Goal: Task Accomplishment & Management: Manage account settings

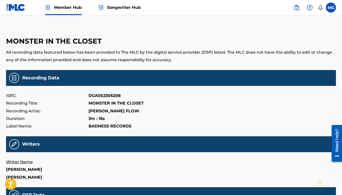
click at [16, 8] on img at bounding box center [15, 7] width 19 height 7
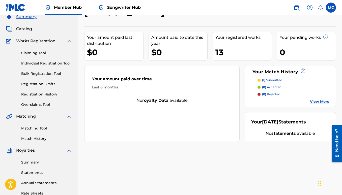
scroll to position [4, 0]
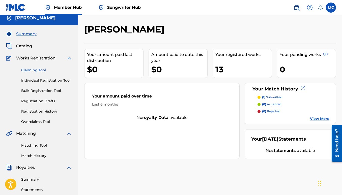
click at [32, 71] on link "Claiming Tool" at bounding box center [46, 70] width 51 height 5
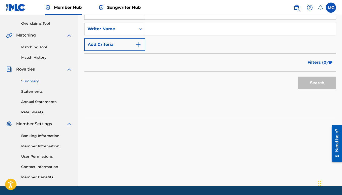
scroll to position [101, 0]
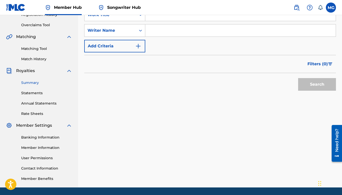
click at [34, 83] on link "Summary" at bounding box center [46, 82] width 51 height 5
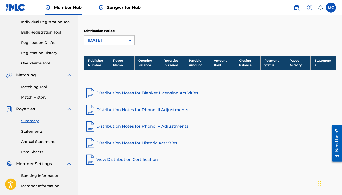
scroll to position [77, 0]
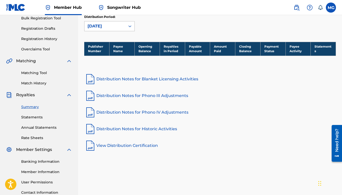
click at [114, 26] on div "[DATE]" at bounding box center [104, 26] width 35 height 6
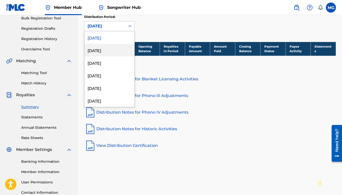
click at [103, 51] on div "[DATE]" at bounding box center [109, 50] width 50 height 13
click at [113, 27] on div "[DATE]" at bounding box center [104, 26] width 35 height 6
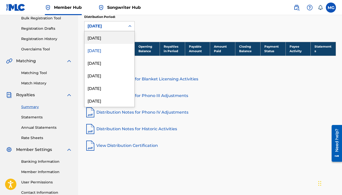
click at [109, 40] on div "[DATE]" at bounding box center [109, 37] width 50 height 13
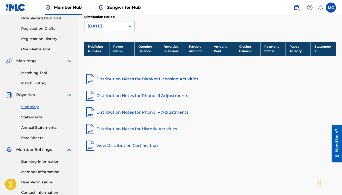
click at [145, 78] on link "Distribution Notes for Blanket Licensing Activities" at bounding box center [209, 79] width 251 height 12
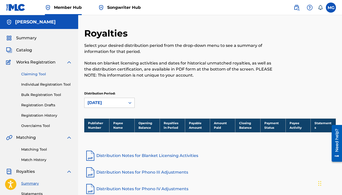
click at [34, 75] on link "Claiming Tool" at bounding box center [46, 74] width 51 height 5
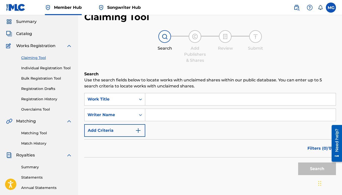
scroll to position [28, 0]
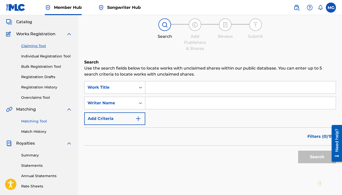
click at [40, 121] on link "Matching Tool" at bounding box center [46, 121] width 51 height 5
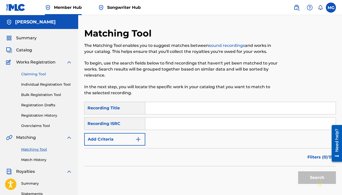
click at [39, 73] on link "Claiming Tool" at bounding box center [46, 74] width 51 height 5
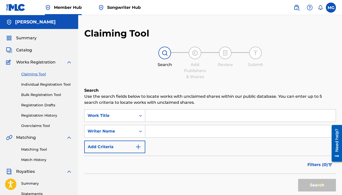
click at [70, 62] on img at bounding box center [69, 62] width 6 height 6
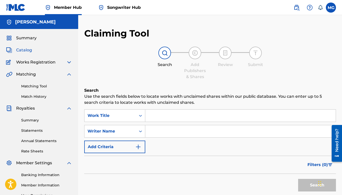
click at [29, 49] on span "Catalog" at bounding box center [24, 50] width 16 height 6
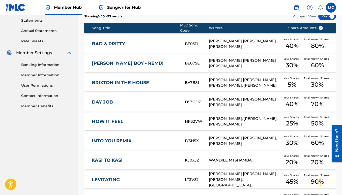
scroll to position [105, 0]
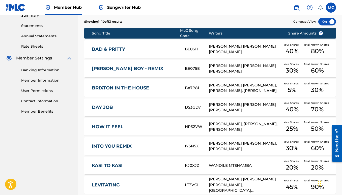
click at [148, 47] on link "BAD & PRITTY" at bounding box center [135, 49] width 86 height 6
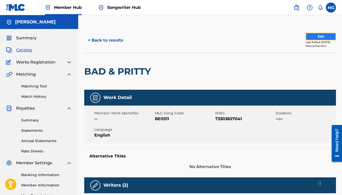
click at [316, 35] on button "Edit" at bounding box center [320, 37] width 30 height 8
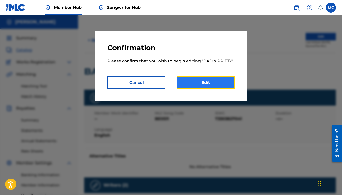
click at [204, 81] on link "Edit" at bounding box center [205, 82] width 58 height 13
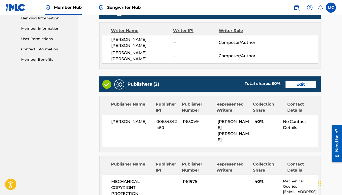
scroll to position [132, 0]
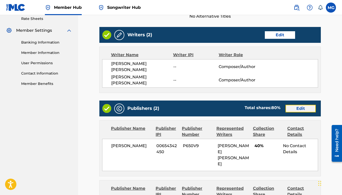
click at [302, 105] on link "Edit" at bounding box center [300, 109] width 30 height 8
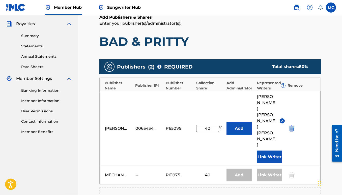
scroll to position [113, 0]
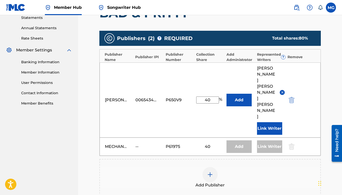
click at [213, 96] on input "40" at bounding box center [207, 99] width 23 height 7
type input "4"
click at [331, 93] on main "Catalog Enter Work Details Add Writers Add Publishers & Shares Add Recording Re…" at bounding box center [209, 88] width 251 height 346
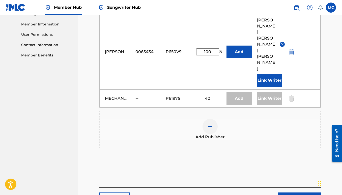
scroll to position [110, 0]
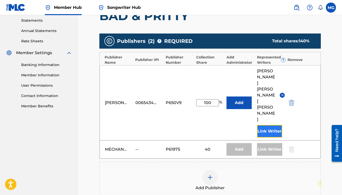
click at [266, 125] on button "Link Writer" at bounding box center [269, 131] width 25 height 13
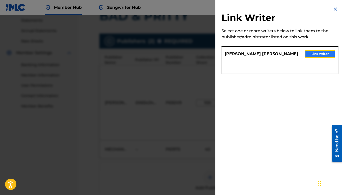
click at [312, 54] on button "Link writer" at bounding box center [320, 54] width 30 height 8
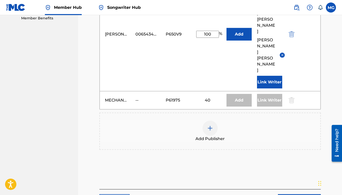
scroll to position [199, 0]
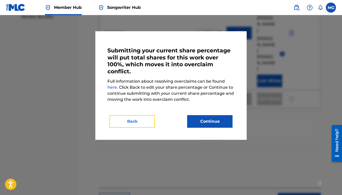
click at [134, 123] on button "Back" at bounding box center [131, 121] width 45 height 13
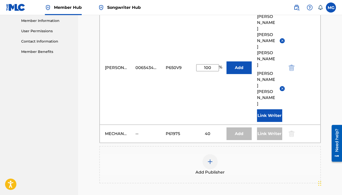
scroll to position [163, 0]
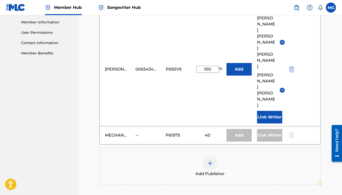
click at [283, 88] on img at bounding box center [282, 90] width 4 height 4
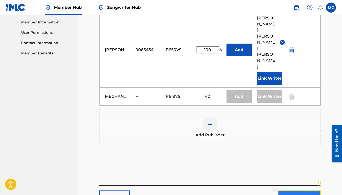
click at [304, 190] on button "Next" at bounding box center [299, 196] width 43 height 13
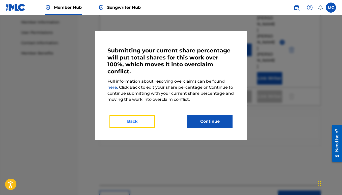
click at [132, 121] on button "Back" at bounding box center [131, 121] width 45 height 13
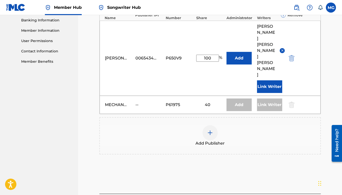
scroll to position [143, 0]
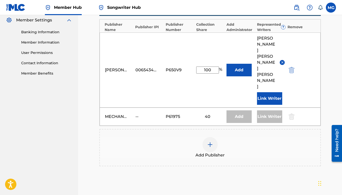
click at [214, 66] on input "100" at bounding box center [207, 69] width 23 height 7
type input "1"
type input "4"
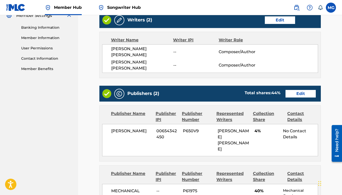
scroll to position [161, 0]
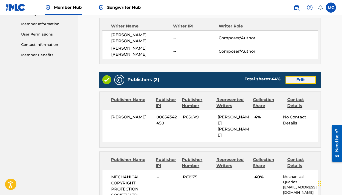
click at [294, 76] on link "Edit" at bounding box center [300, 80] width 30 height 8
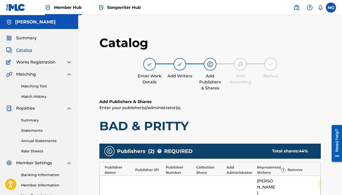
scroll to position [85, 0]
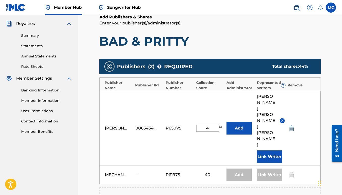
click at [213, 125] on input "4" at bounding box center [207, 128] width 23 height 7
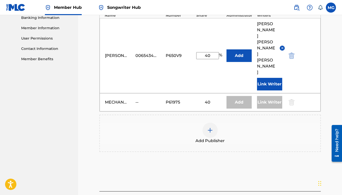
type input "40"
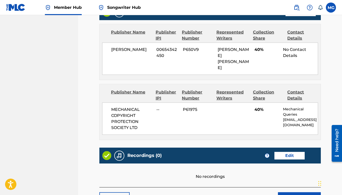
scroll to position [230, 0]
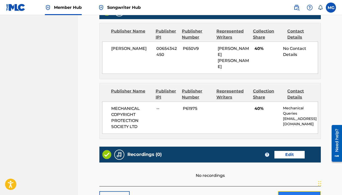
click at [293, 191] on button "Submit" at bounding box center [299, 197] width 43 height 13
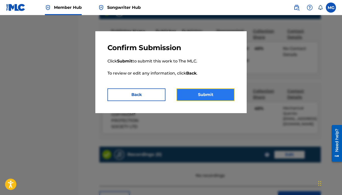
click at [199, 96] on button "Submit" at bounding box center [205, 94] width 58 height 13
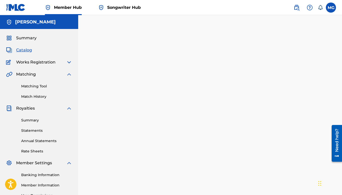
click at [121, 9] on span "Songwriter Hub" at bounding box center [123, 8] width 33 height 6
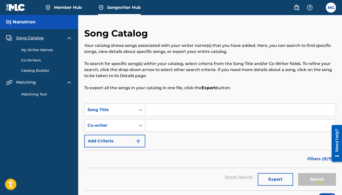
click at [35, 51] on link "My Writer Names" at bounding box center [46, 49] width 51 height 5
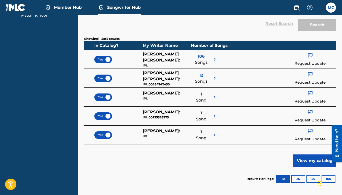
scroll to position [89, 0]
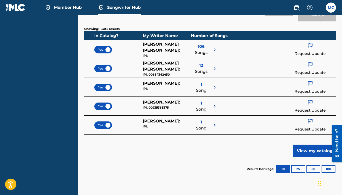
click at [201, 122] on span "1" at bounding box center [201, 122] width 2 height 6
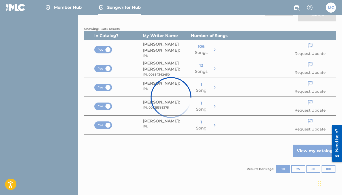
scroll to position [26, 0]
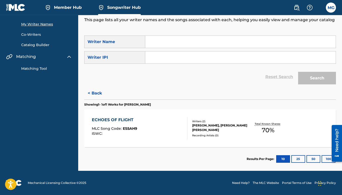
click at [154, 130] on div "ECHOES OF FLIGHT MLC Song Code : ES5AH9 ISWC :" at bounding box center [139, 128] width 95 height 23
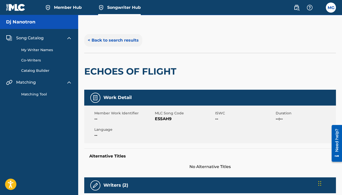
click at [106, 38] on button "< Back to search results" at bounding box center [113, 40] width 58 height 13
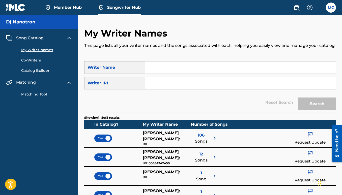
click at [38, 71] on link "Catalog Builder" at bounding box center [46, 70] width 51 height 5
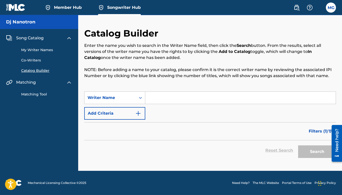
click at [170, 98] on input "Search Form" at bounding box center [240, 98] width 190 height 12
type input "Dj Rell"
click at [316, 153] on button "Search" at bounding box center [317, 151] width 38 height 13
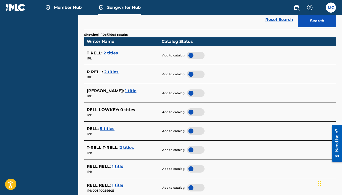
scroll to position [82, 0]
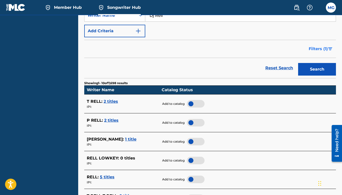
click at [322, 50] on span "Filters ( 1 )" at bounding box center [317, 49] width 19 height 6
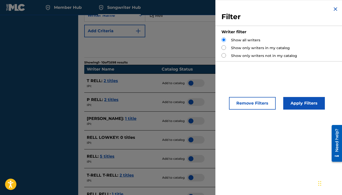
click at [188, 50] on div "Reset Search Search" at bounding box center [209, 47] width 251 height 20
click at [332, 10] on img "Search Form" at bounding box center [335, 9] width 6 height 6
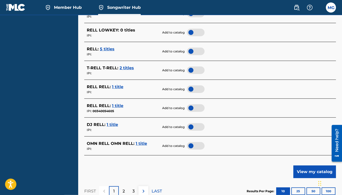
scroll to position [231, 0]
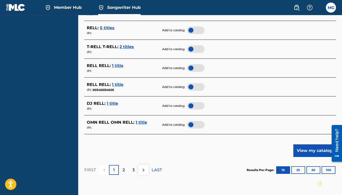
click at [111, 105] on span "1 title" at bounding box center [112, 103] width 11 height 5
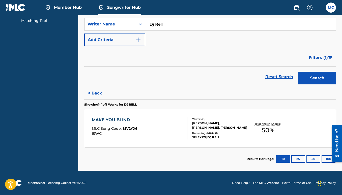
scroll to position [0, 0]
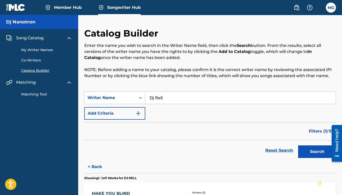
click at [38, 51] on link "My Writer Names" at bounding box center [46, 49] width 51 height 5
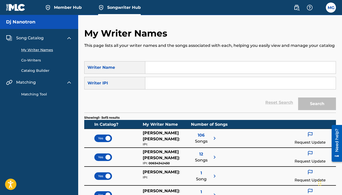
click at [35, 95] on link "Matching Tool" at bounding box center [46, 94] width 51 height 5
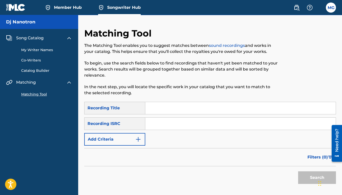
scroll to position [44, 0]
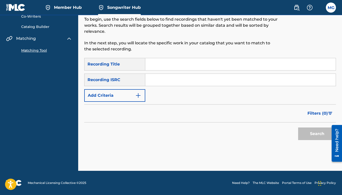
click at [154, 81] on input "Search Form" at bounding box center [240, 80] width 190 height 12
click at [153, 64] on input "Search Form" at bounding box center [240, 64] width 190 height 12
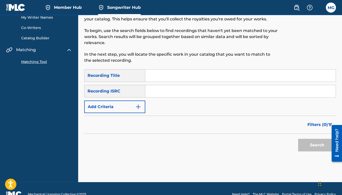
scroll to position [0, 0]
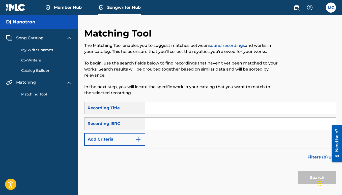
click at [152, 123] on input "Search Form" at bounding box center [240, 124] width 190 height 12
paste input "GXH2J2540617"
type input "GXH2J2540617"
click at [303, 176] on button "Search" at bounding box center [317, 177] width 38 height 13
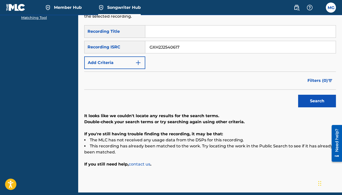
scroll to position [28, 0]
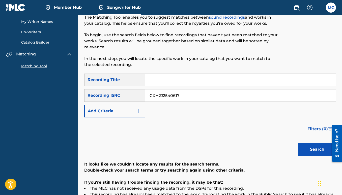
click at [155, 78] on input "Search Form" at bounding box center [240, 80] width 190 height 12
paste input "Blockchain Chronicles"
type input "Blockchain Chronicles"
click at [309, 152] on button "Search" at bounding box center [317, 149] width 38 height 13
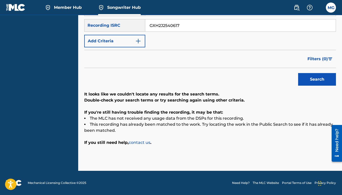
scroll to position [0, 0]
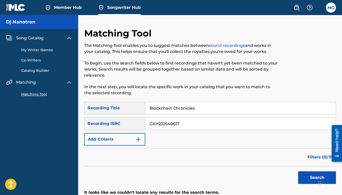
drag, startPoint x: 199, startPoint y: 108, endPoint x: 146, endPoint y: 109, distance: 52.9
click at [145, 109] on input "Blockchain Chronicles" at bounding box center [240, 108] width 190 height 12
click at [68, 6] on span "Member Hub" at bounding box center [68, 8] width 28 height 6
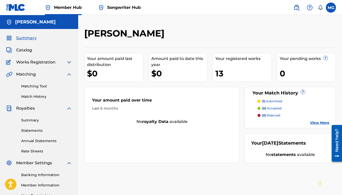
click at [71, 62] on img at bounding box center [69, 62] width 6 height 6
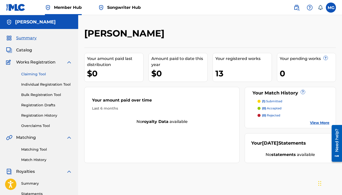
click at [34, 76] on link "Claiming Tool" at bounding box center [46, 74] width 51 height 5
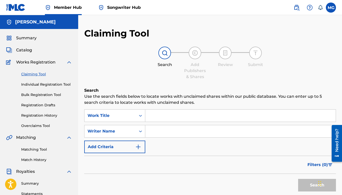
click at [149, 113] on input "Search Form" at bounding box center [240, 116] width 190 height 12
paste input "Blockchain Chronicles"
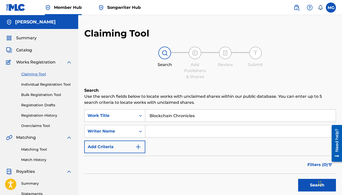
scroll to position [52, 0]
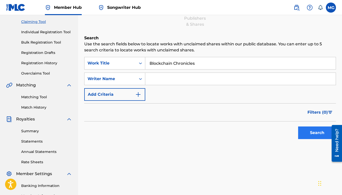
type input "Blockchain Chronicles"
click at [313, 132] on button "Search" at bounding box center [317, 132] width 38 height 13
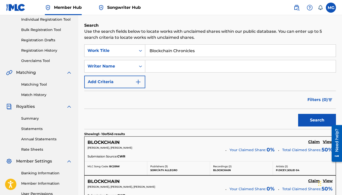
scroll to position [0, 0]
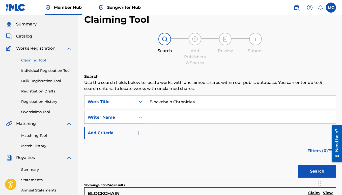
click at [141, 124] on div "Writer Name" at bounding box center [114, 117] width 61 height 13
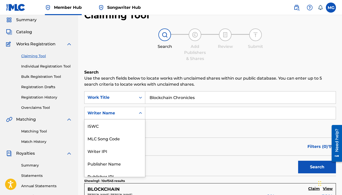
scroll to position [18, 0]
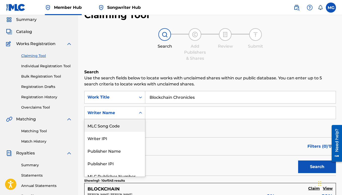
click at [153, 114] on input "Search Form" at bounding box center [240, 113] width 190 height 12
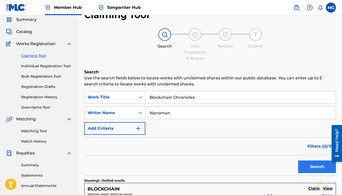
type input "Nanoman"
click at [307, 166] on button "Search" at bounding box center [317, 166] width 38 height 13
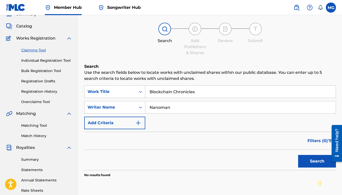
scroll to position [22, 0]
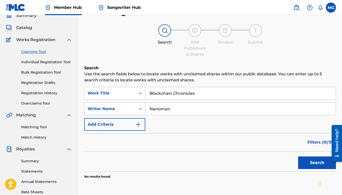
drag, startPoint x: 193, startPoint y: 93, endPoint x: 141, endPoint y: 93, distance: 51.9
click at [145, 93] on input "Blockchain Chronicles" at bounding box center [240, 93] width 190 height 12
click at [298, 156] on button "Search" at bounding box center [317, 162] width 38 height 13
drag, startPoint x: 177, startPoint y: 109, endPoint x: 126, endPoint y: 109, distance: 50.9
click at [145, 109] on input "Nanoman" at bounding box center [240, 109] width 190 height 12
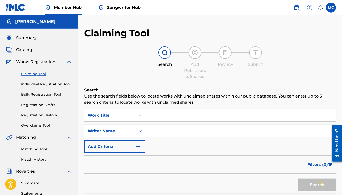
scroll to position [0, 0]
click at [70, 63] on img at bounding box center [69, 62] width 6 height 6
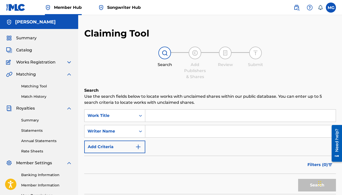
click at [70, 75] on img at bounding box center [69, 74] width 6 height 6
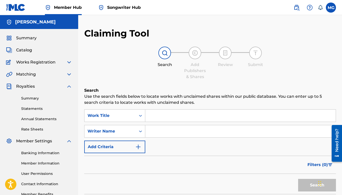
click at [69, 87] on img at bounding box center [69, 86] width 6 height 6
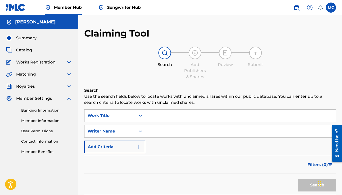
click at [69, 98] on img at bounding box center [69, 98] width 6 height 6
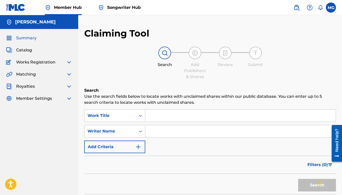
click at [26, 37] on span "Summary" at bounding box center [26, 38] width 20 height 6
